Goal: Task Accomplishment & Management: Use online tool/utility

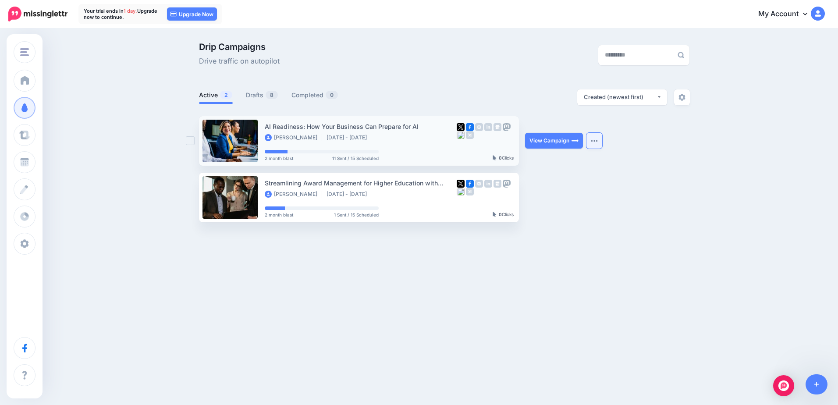
click at [591, 139] on img "button" at bounding box center [594, 140] width 7 height 3
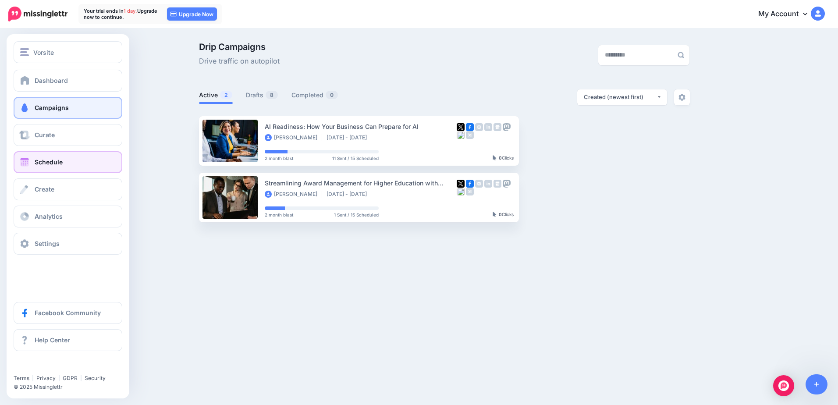
click at [44, 167] on link "Schedule" at bounding box center [68, 162] width 109 height 22
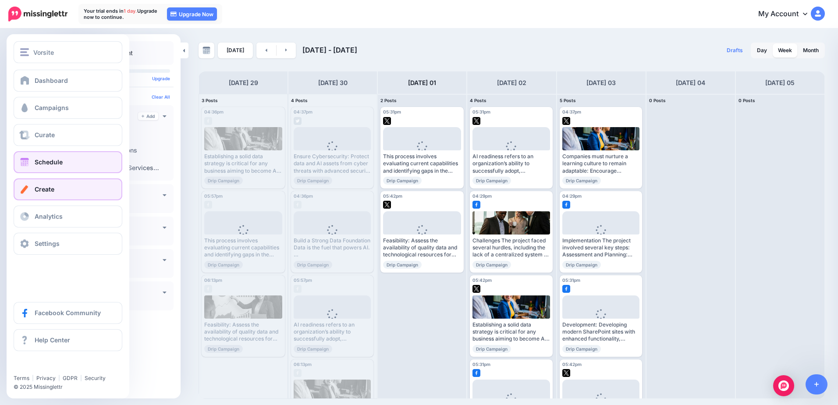
click at [46, 194] on link "Create" at bounding box center [68, 189] width 109 height 22
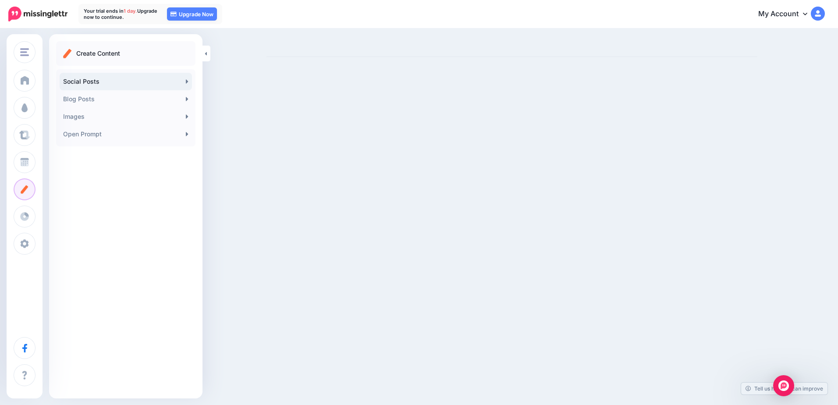
click at [99, 85] on link "Social Posts" at bounding box center [126, 82] width 132 height 18
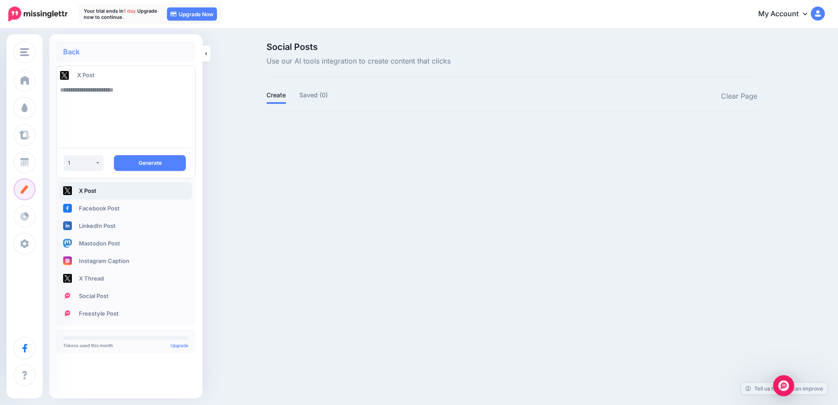
click at [99, 85] on textarea at bounding box center [125, 111] width 131 height 60
paste textarea "**********"
type textarea "**********"
click at [164, 167] on button "Generate" at bounding box center [150, 163] width 72 height 16
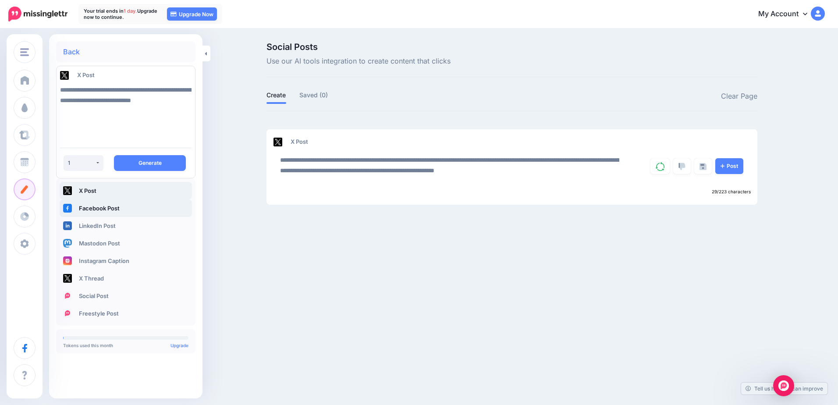
click at [119, 205] on link "Facebook Post" at bounding box center [126, 208] width 132 height 18
click at [101, 211] on link "Facebook Post" at bounding box center [126, 208] width 132 height 18
click at [101, 229] on link "LinkedIn Post" at bounding box center [126, 226] width 132 height 18
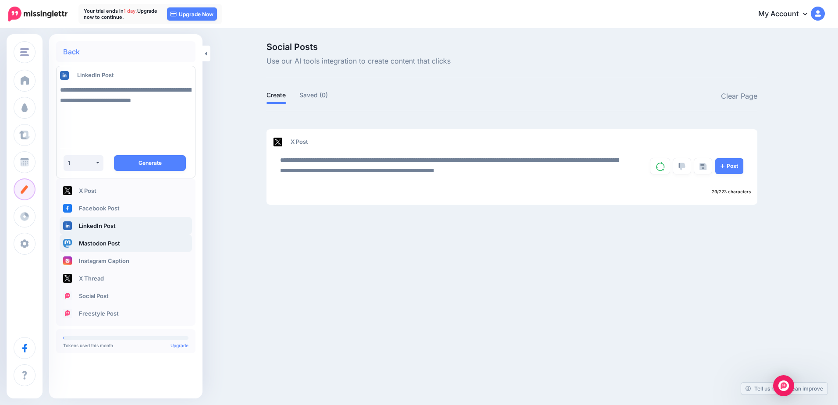
click at [100, 242] on link "Mastodon Post" at bounding box center [126, 243] width 132 height 18
click at [82, 298] on link "Social Post" at bounding box center [126, 296] width 132 height 18
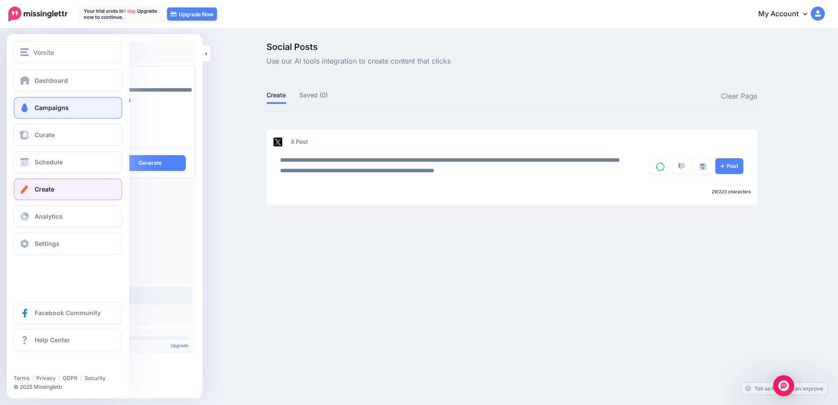
click at [32, 105] on link "Campaigns" at bounding box center [68, 108] width 109 height 22
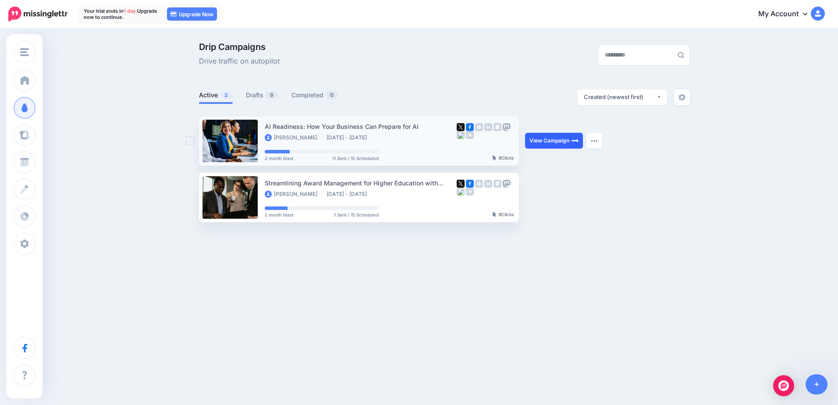
click at [539, 140] on link "View Campaign" at bounding box center [554, 141] width 58 height 16
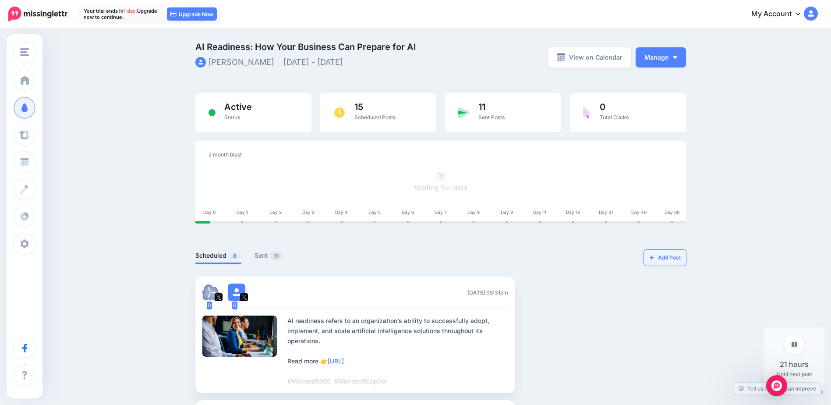
click at [674, 256] on link "Add Post" at bounding box center [665, 258] width 42 height 16
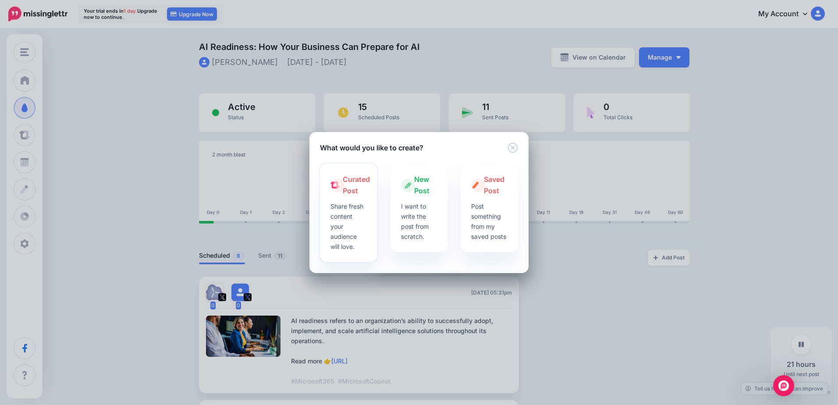
click at [356, 246] on p "Share fresh content your audience will love." at bounding box center [348, 226] width 36 height 50
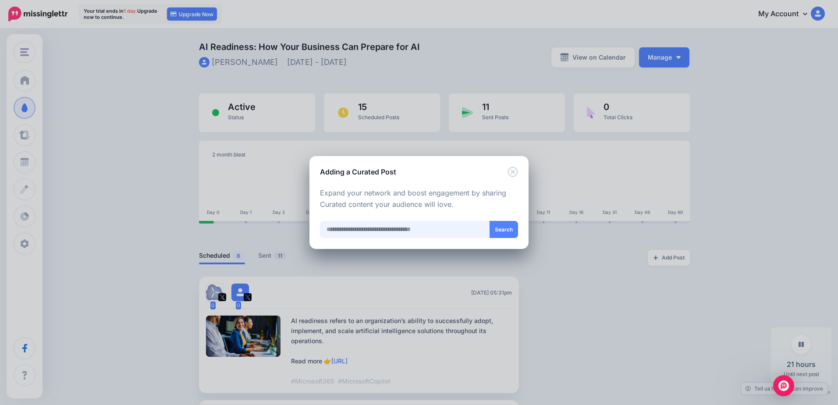
click at [360, 232] on input "text" at bounding box center [405, 229] width 170 height 17
type input "**********"
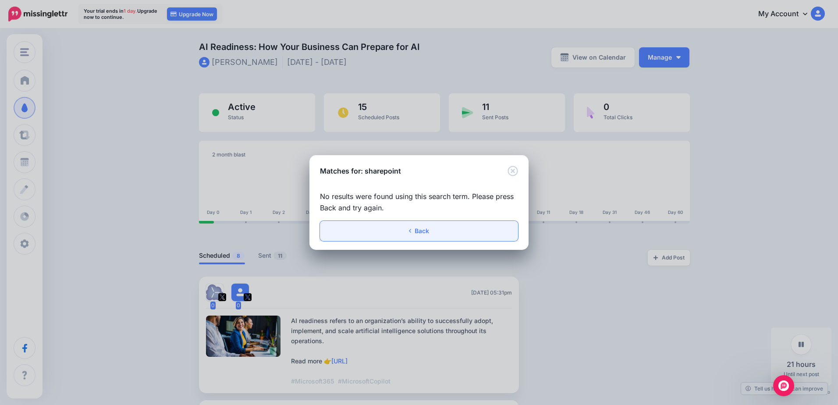
click at [360, 232] on link "Back" at bounding box center [419, 231] width 198 height 20
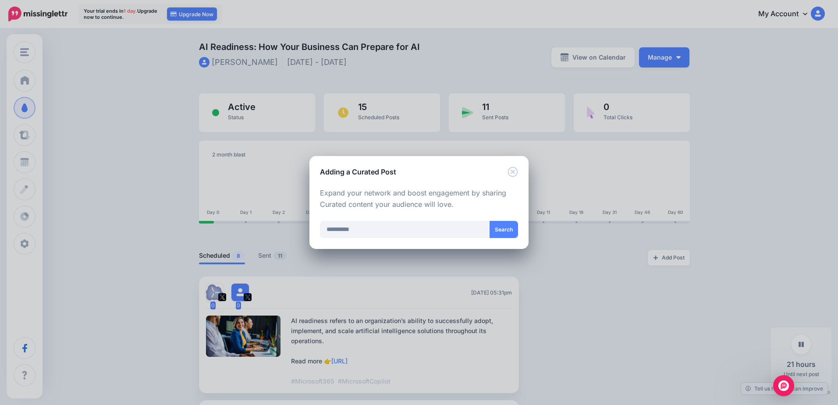
click at [663, 257] on div "Adding a Curated Post Loading Loading Curated Post Share fresh content your aud…" at bounding box center [419, 202] width 838 height 405
click at [509, 175] on icon "Close" at bounding box center [512, 172] width 10 height 10
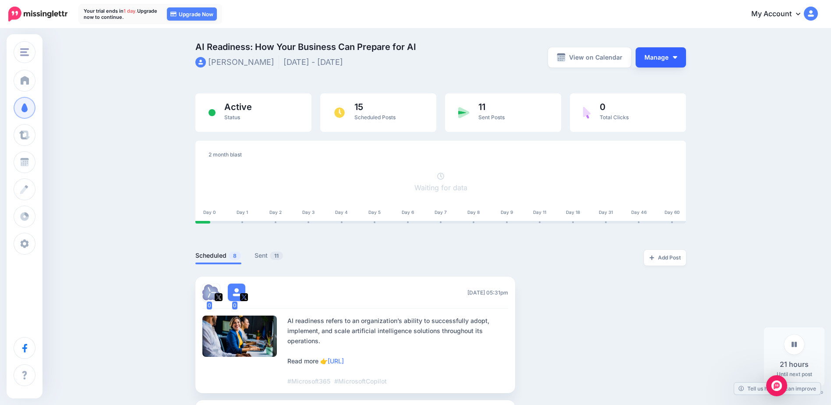
click at [648, 62] on button "Manage" at bounding box center [661, 57] width 50 height 20
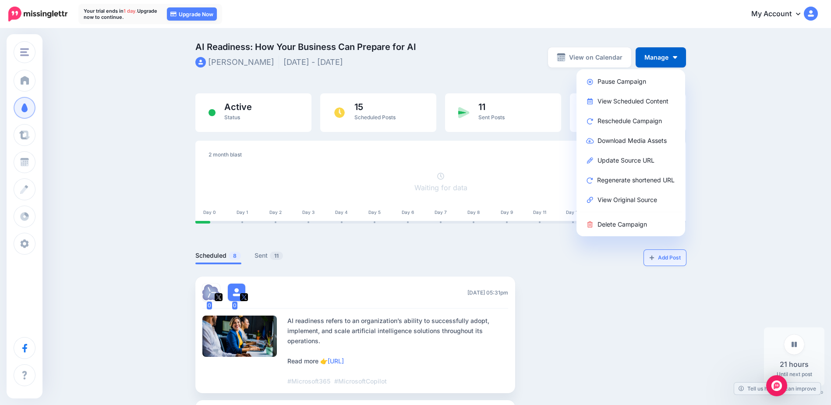
click at [658, 260] on link "Add Post" at bounding box center [665, 258] width 42 height 16
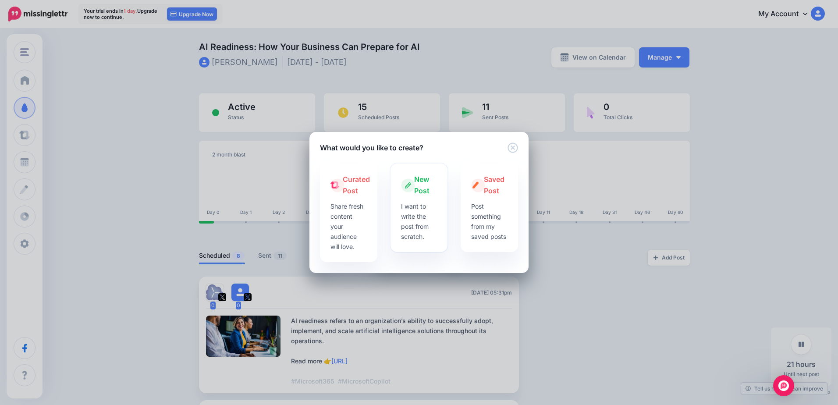
click at [423, 236] on p "I want to write the post from scratch." at bounding box center [419, 221] width 36 height 40
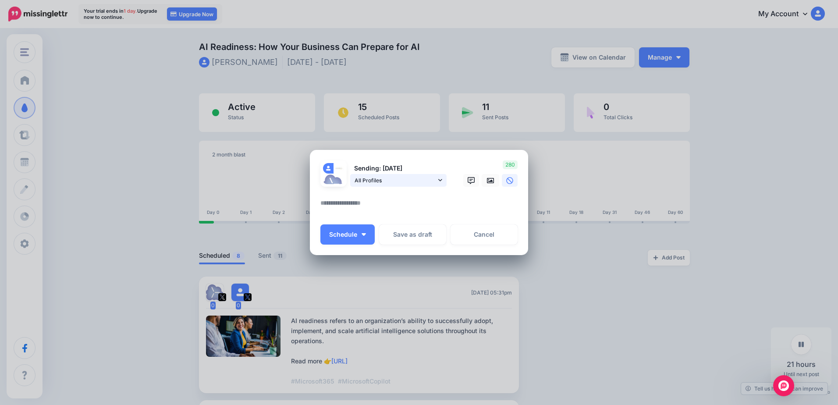
click at [378, 185] on link "All Profiles" at bounding box center [398, 180] width 96 height 13
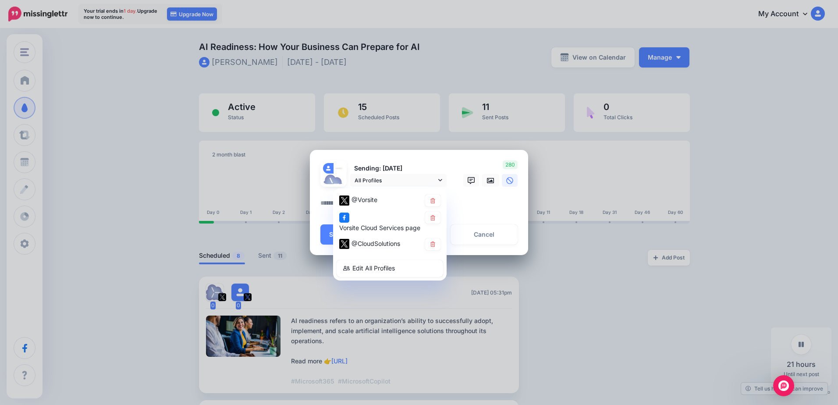
click at [425, 159] on div "Loading Sending: [DATE] All Profiles" at bounding box center [419, 203] width 218 height 106
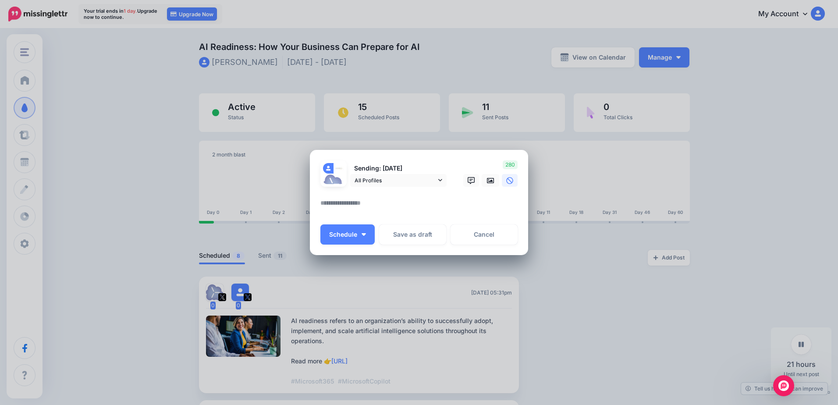
click at [352, 205] on textarea at bounding box center [421, 206] width 202 height 17
paste textarea "**********"
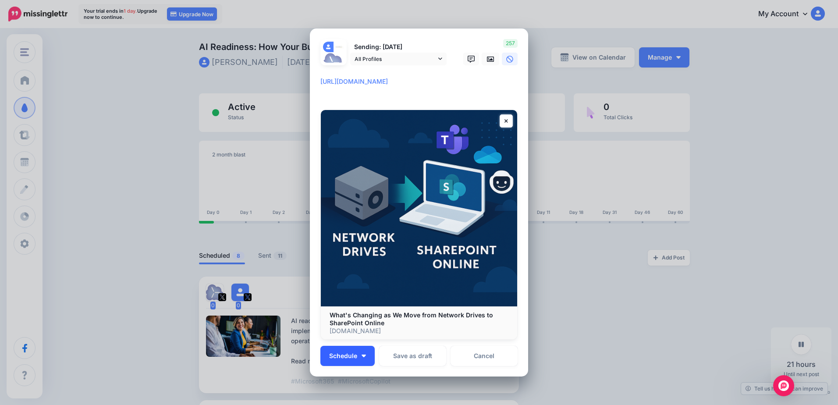
type textarea "**********"
click at [356, 359] on button "Schedule" at bounding box center [347, 356] width 54 height 20
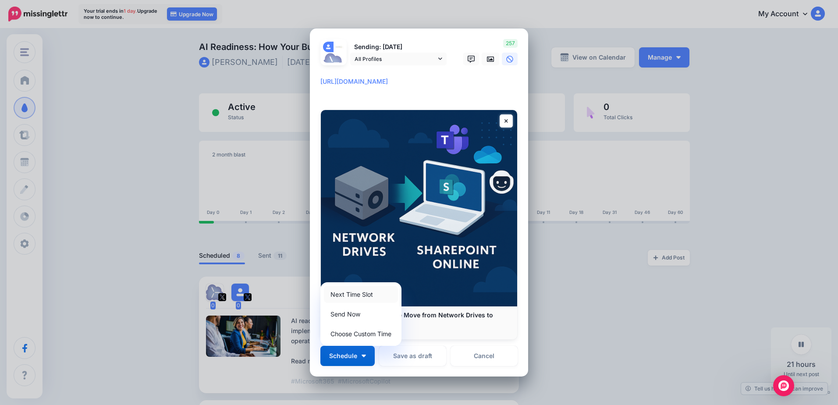
click at [363, 295] on link "Next Time Slot" at bounding box center [361, 294] width 74 height 17
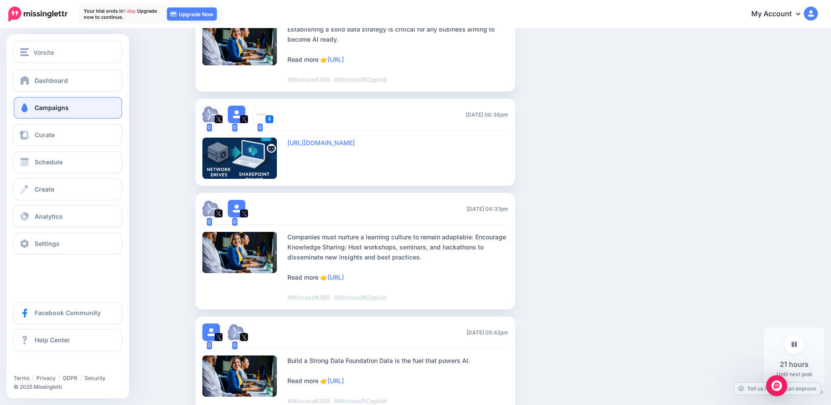
scroll to position [394, 0]
